Goal: Task Accomplishment & Management: Complete application form

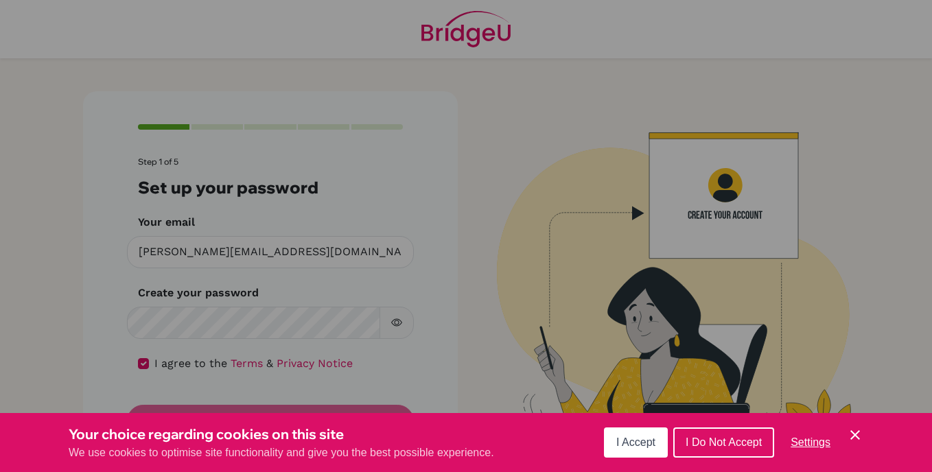
scroll to position [9, 0]
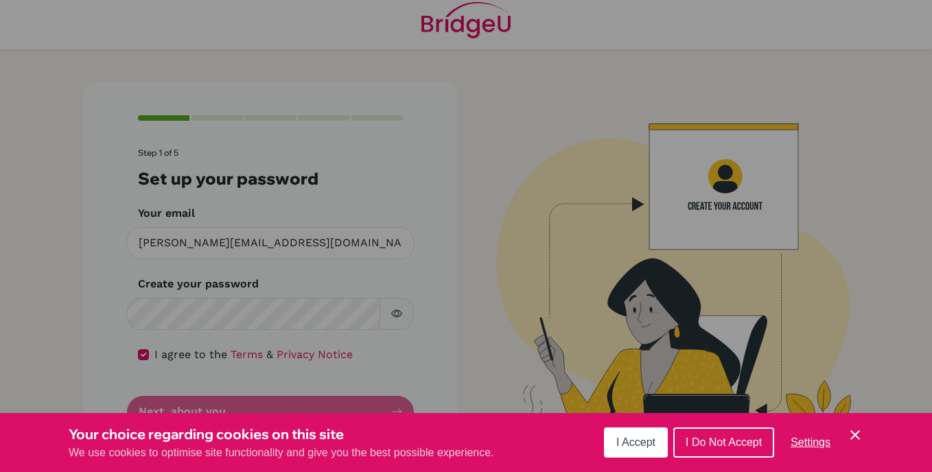
click at [638, 432] on button "I Accept" at bounding box center [636, 443] width 64 height 30
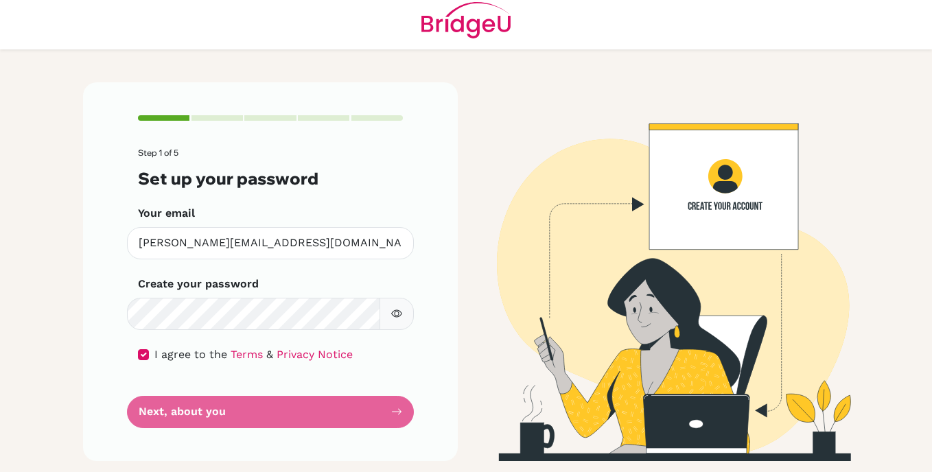
click at [341, 411] on form "Step 1 of 5 Set up your password Your email [PERSON_NAME][EMAIL_ADDRESS][DOMAIN…" at bounding box center [270, 287] width 265 height 279
click at [202, 419] on form "Step 1 of 5 Set up your password Your email [PERSON_NAME][EMAIL_ADDRESS][DOMAIN…" at bounding box center [270, 287] width 265 height 279
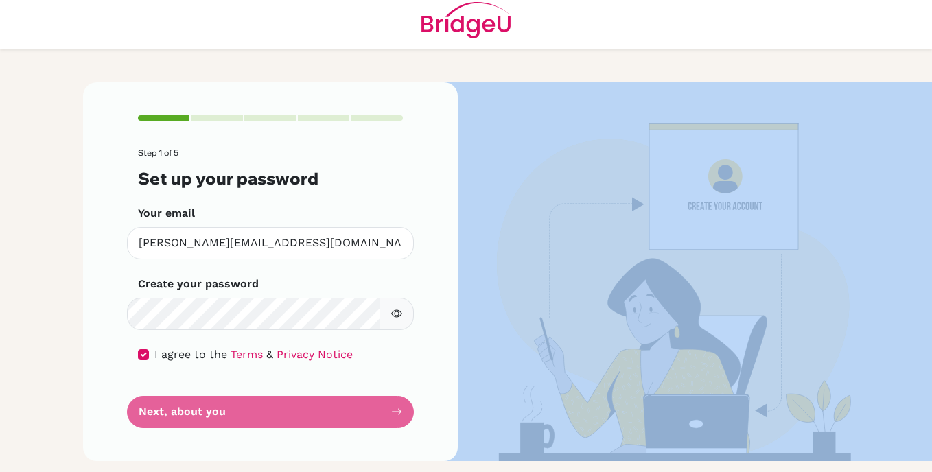
click at [202, 419] on form "Step 1 of 5 Set up your password Your email [PERSON_NAME][EMAIL_ADDRESS][DOMAIN…" at bounding box center [270, 287] width 265 height 279
click at [472, 249] on img at bounding box center [661, 271] width 783 height 378
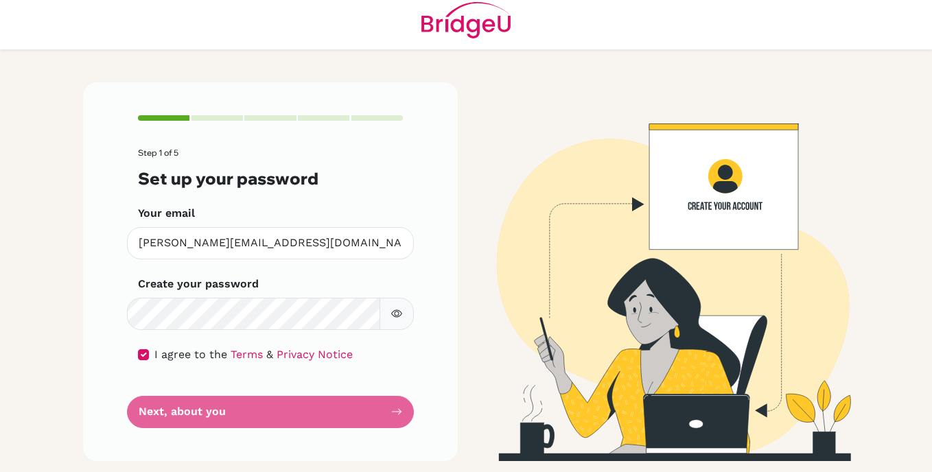
click at [381, 409] on form "Step 1 of 5 Set up your password Your email [PERSON_NAME][EMAIL_ADDRESS][DOMAIN…" at bounding box center [270, 287] width 265 height 279
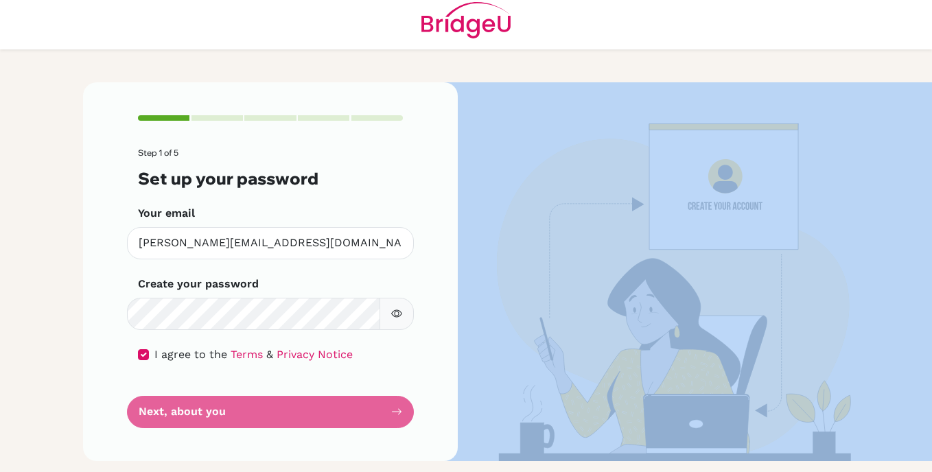
click at [381, 409] on form "Step 1 of 5 Set up your password Your email [PERSON_NAME][EMAIL_ADDRESS][DOMAIN…" at bounding box center [270, 287] width 265 height 279
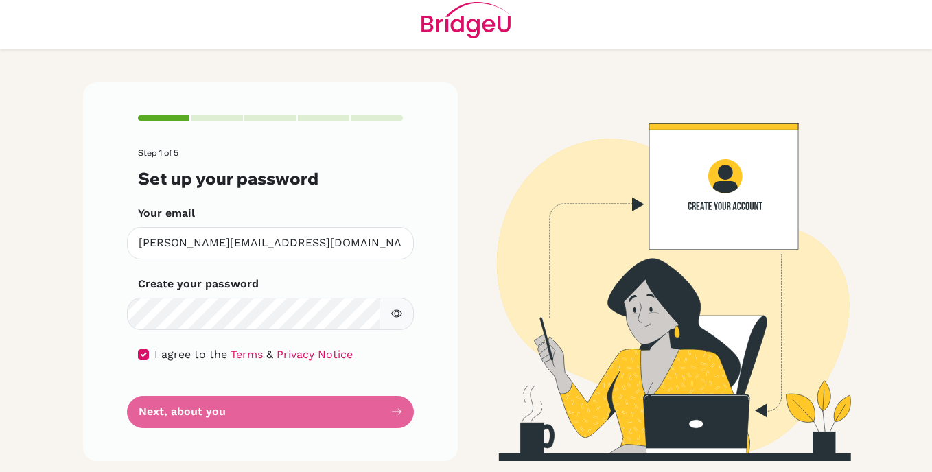
click at [381, 409] on form "Step 1 of 5 Set up your password Your email [PERSON_NAME][EMAIL_ADDRESS][DOMAIN…" at bounding box center [270, 287] width 265 height 279
click at [384, 316] on button "button" at bounding box center [397, 314] width 34 height 32
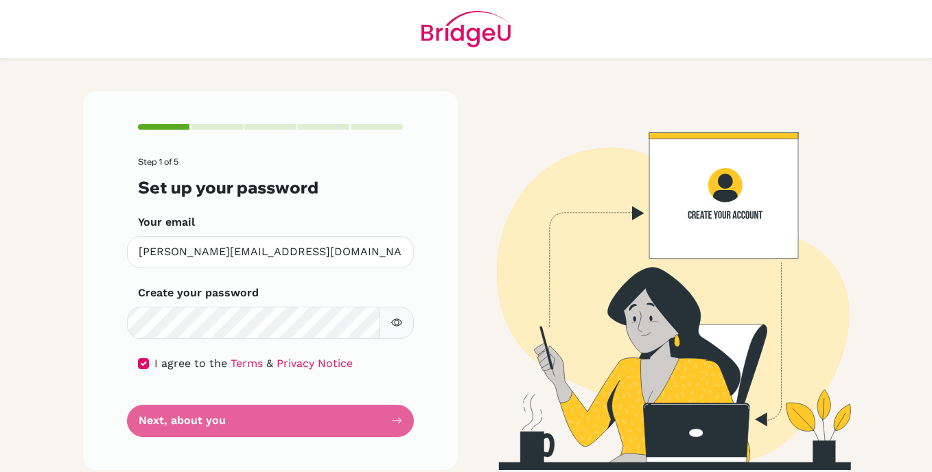
click at [305, 415] on form "Step 1 of 5 Set up your password Your email [PERSON_NAME][EMAIL_ADDRESS][DOMAIN…" at bounding box center [270, 296] width 265 height 279
click at [194, 429] on form "Step 1 of 5 Set up your password Your email [PERSON_NAME][EMAIL_ADDRESS][DOMAIN…" at bounding box center [270, 296] width 265 height 279
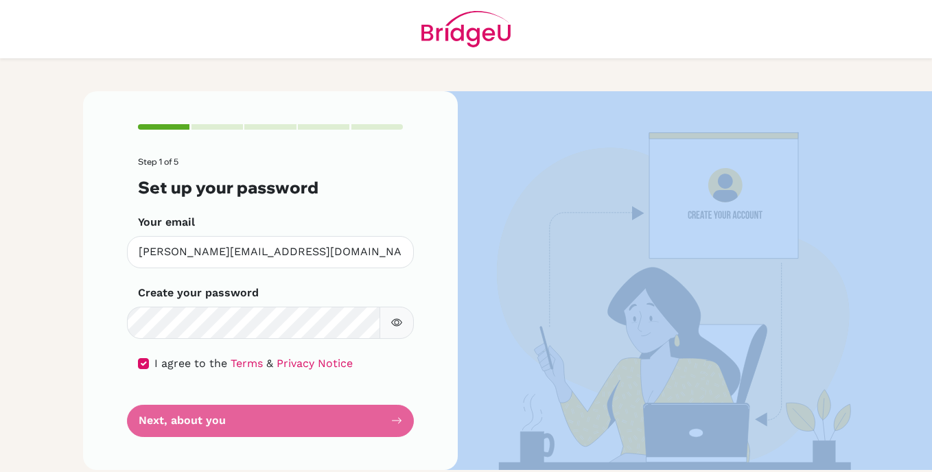
click at [194, 429] on form "Step 1 of 5 Set up your password Your email [PERSON_NAME][EMAIL_ADDRESS][DOMAIN…" at bounding box center [270, 296] width 265 height 279
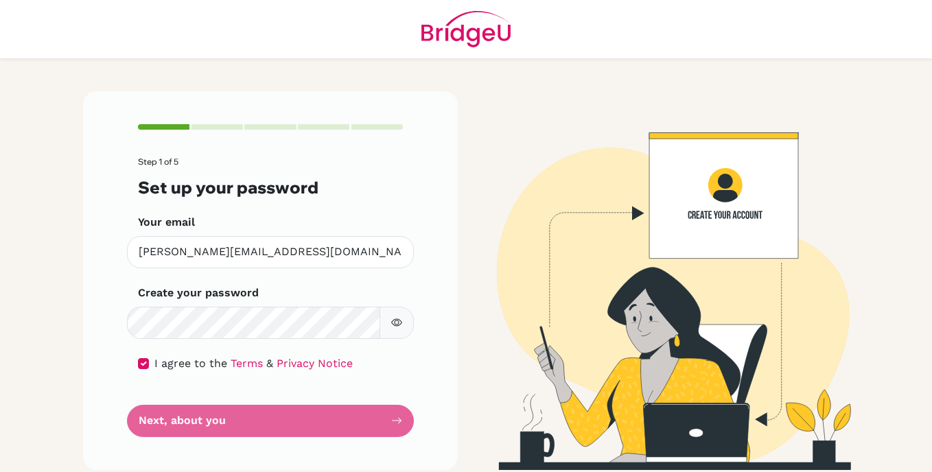
click at [194, 429] on form "Step 1 of 5 Set up your password Your email [PERSON_NAME][EMAIL_ADDRESS][DOMAIN…" at bounding box center [270, 296] width 265 height 279
click at [382, 416] on form "Step 1 of 5 Set up your password Your email [PERSON_NAME][EMAIL_ADDRESS][DOMAIN…" at bounding box center [270, 296] width 265 height 279
drag, startPoint x: 382, startPoint y: 416, endPoint x: 330, endPoint y: 431, distance: 53.7
click at [330, 431] on form "Step 1 of 5 Set up your password Your email [PERSON_NAME][EMAIL_ADDRESS][DOMAIN…" at bounding box center [270, 296] width 265 height 279
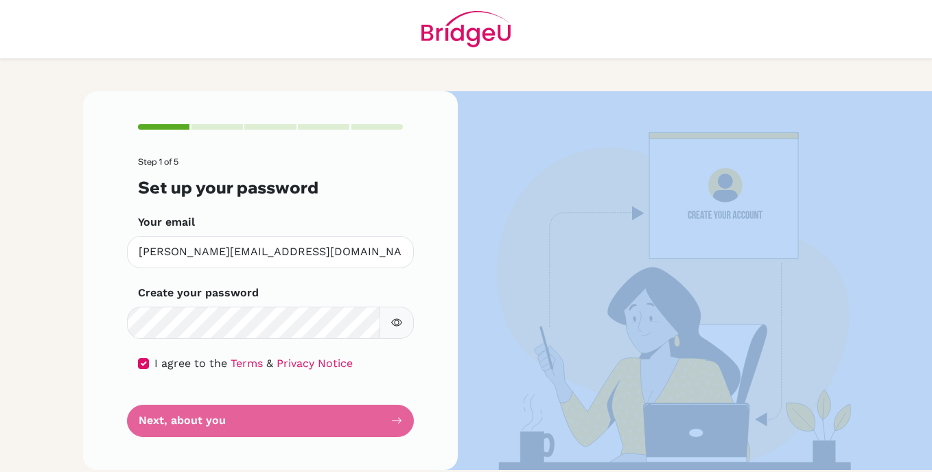
click at [330, 431] on form "Step 1 of 5 Set up your password Your email [PERSON_NAME][EMAIL_ADDRESS][DOMAIN…" at bounding box center [270, 296] width 265 height 279
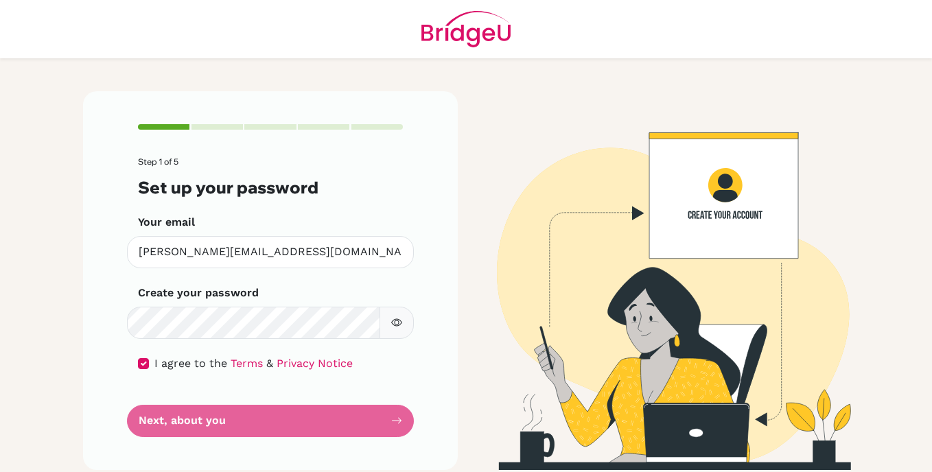
drag, startPoint x: 330, startPoint y: 431, endPoint x: 304, endPoint y: 429, distance: 26.2
click at [304, 429] on form "Step 1 of 5 Set up your password Your email [PERSON_NAME][EMAIL_ADDRESS][DOMAIN…" at bounding box center [270, 296] width 265 height 279
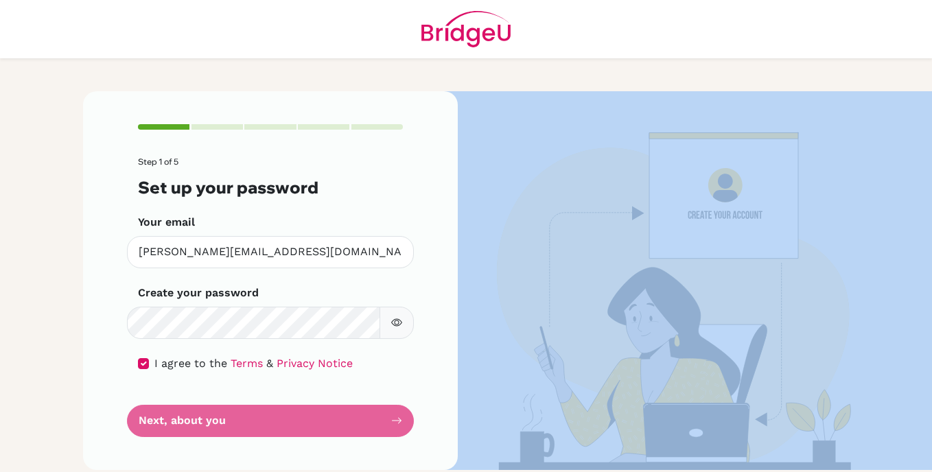
click at [304, 429] on form "Step 1 of 5 Set up your password Your email [PERSON_NAME][EMAIL_ADDRESS][DOMAIN…" at bounding box center [270, 296] width 265 height 279
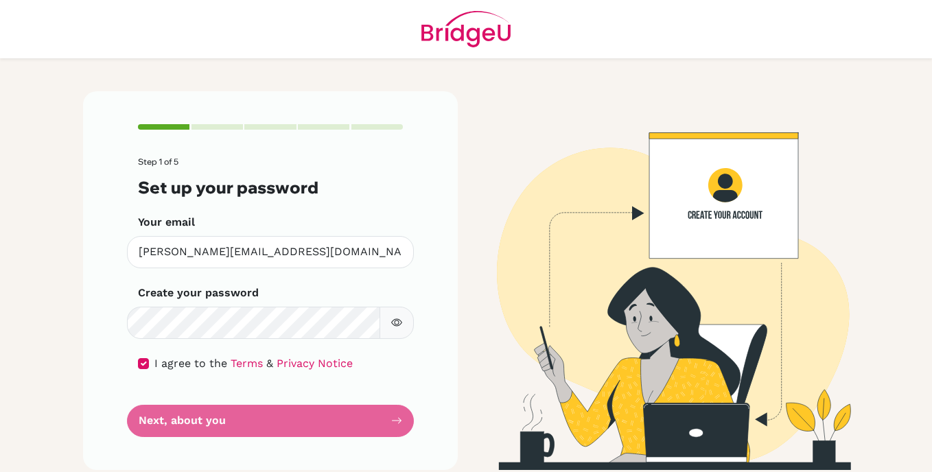
click at [189, 431] on form "Step 1 of 5 Set up your password Your email [PERSON_NAME][EMAIL_ADDRESS][DOMAIN…" at bounding box center [270, 296] width 265 height 279
click at [348, 424] on form "Step 1 of 5 Set up your password Your email [PERSON_NAME][EMAIL_ADDRESS][DOMAIN…" at bounding box center [270, 296] width 265 height 279
click at [138, 366] on input "checkbox" at bounding box center [143, 363] width 11 height 11
checkbox input "true"
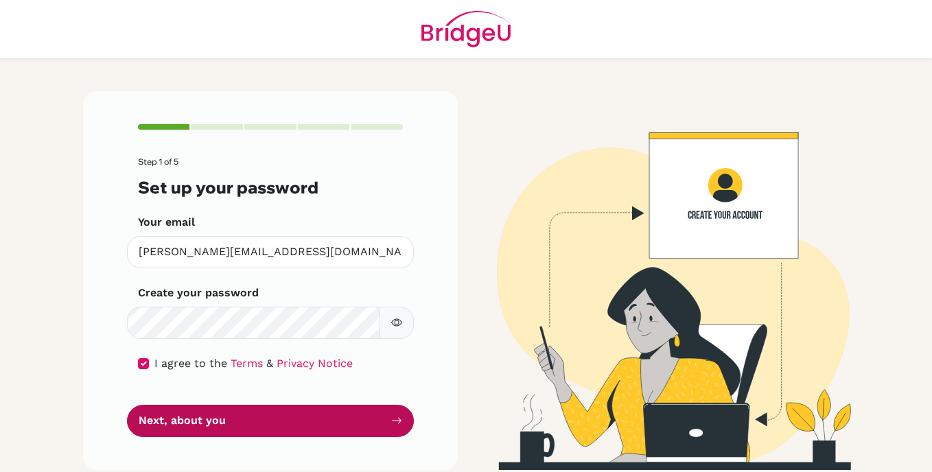
click at [174, 411] on button "Next, about you" at bounding box center [270, 421] width 287 height 32
